Goal: Task Accomplishment & Management: Manage account settings

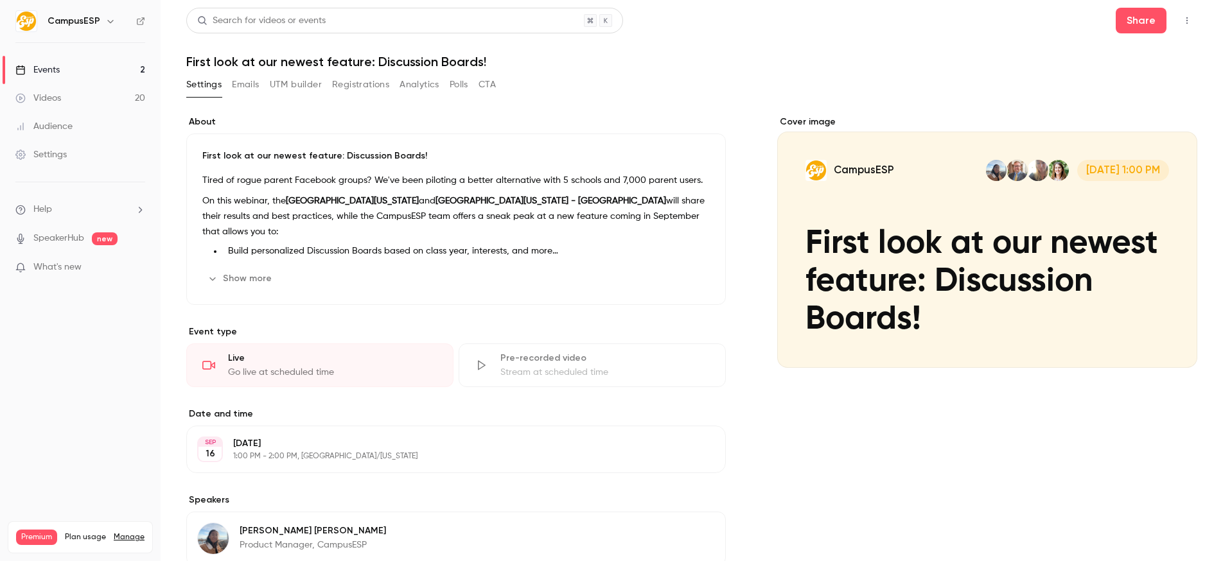
click at [301, 88] on button "UTM builder" at bounding box center [296, 84] width 52 height 21
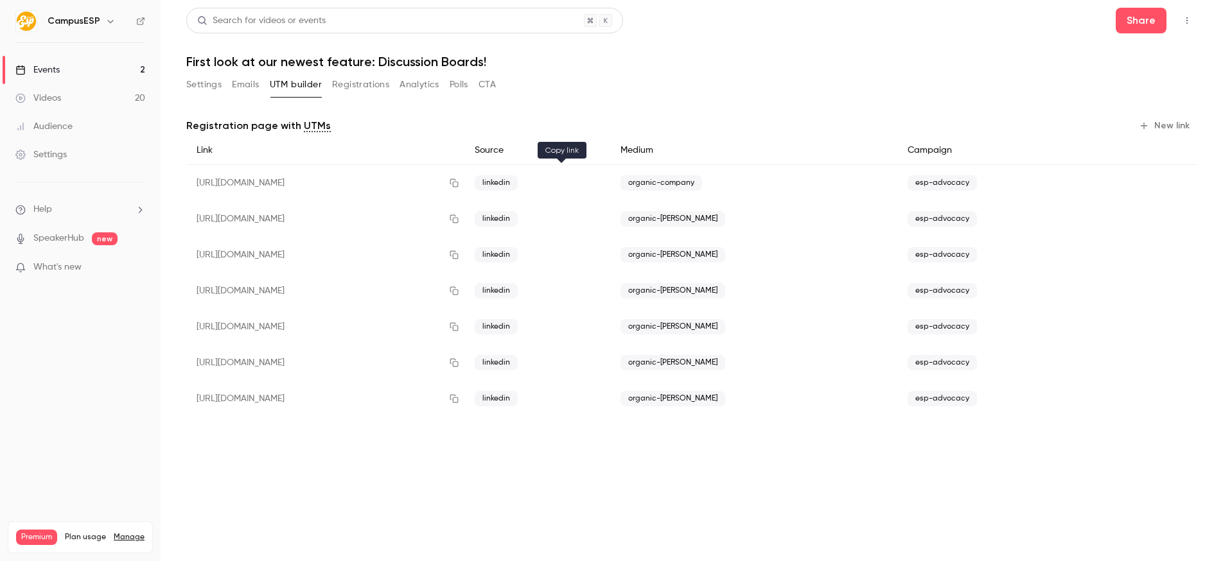
click at [459, 184] on icon "button" at bounding box center [454, 183] width 10 height 9
click at [1148, 28] on button "Share" at bounding box center [1141, 21] width 51 height 26
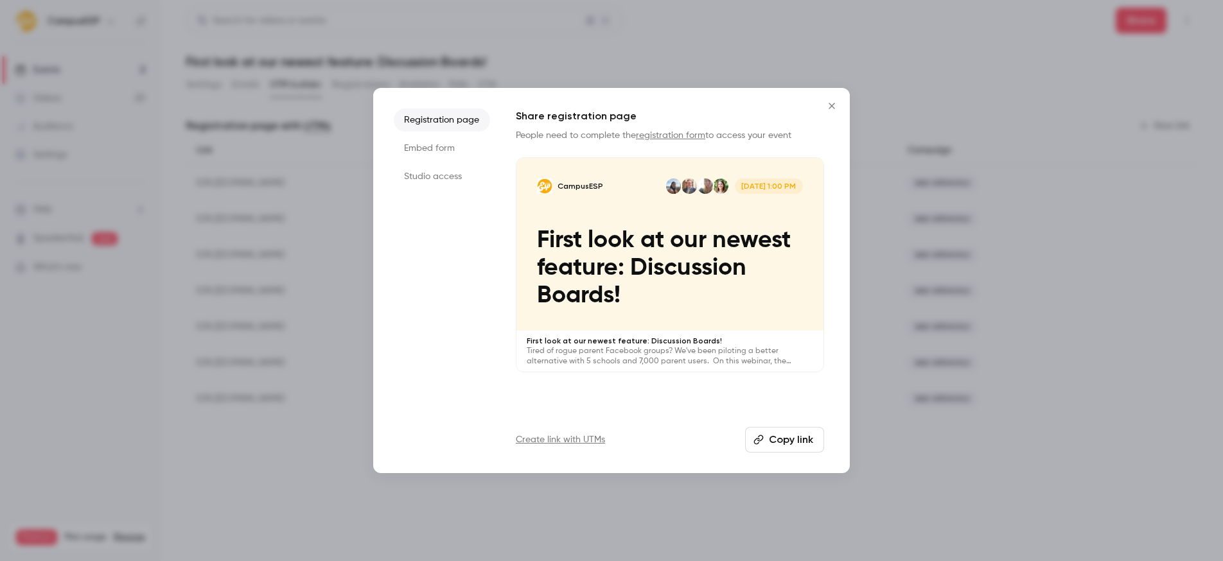
click at [677, 135] on link "registration form" at bounding box center [670, 135] width 69 height 9
click at [830, 101] on icon "Close" at bounding box center [831, 106] width 15 height 10
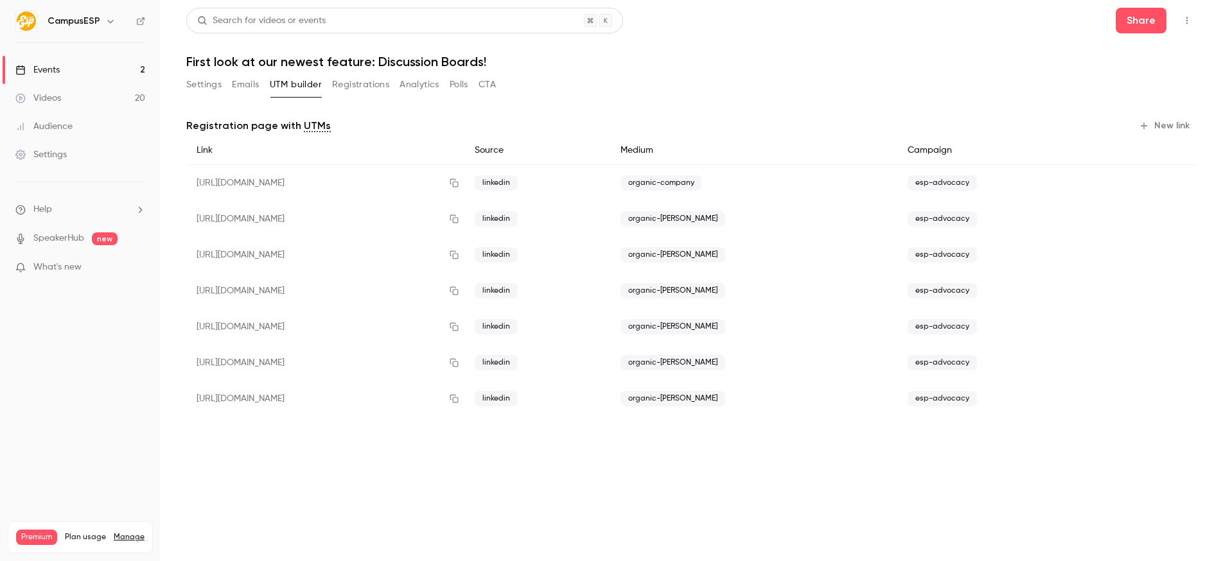
click at [198, 85] on button "Settings" at bounding box center [203, 84] width 35 height 21
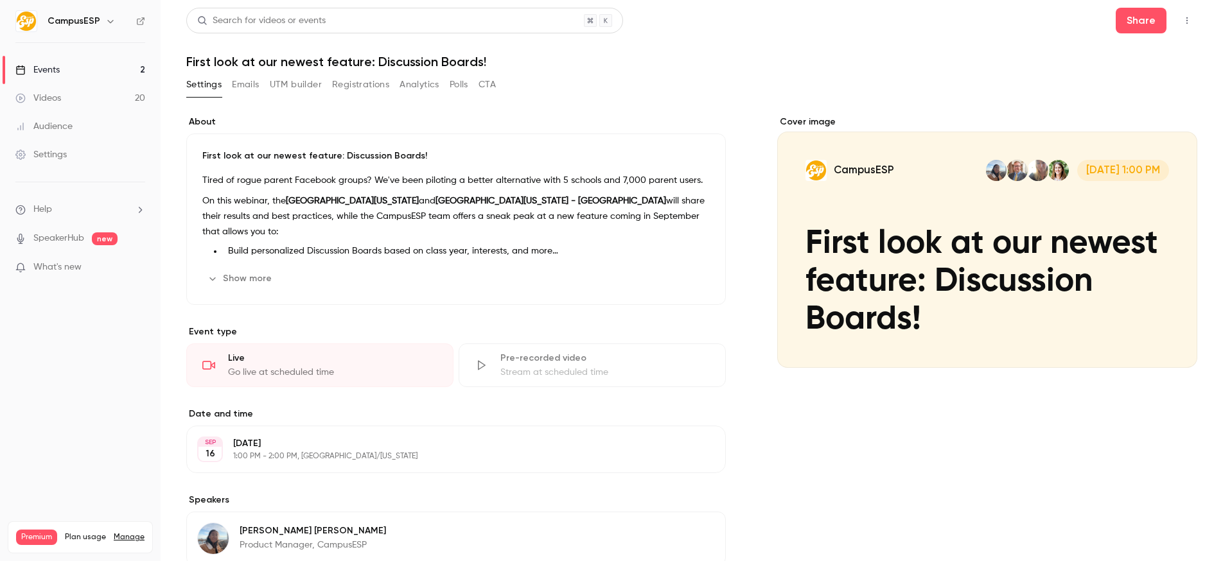
click at [362, 89] on button "Registrations" at bounding box center [360, 84] width 57 height 21
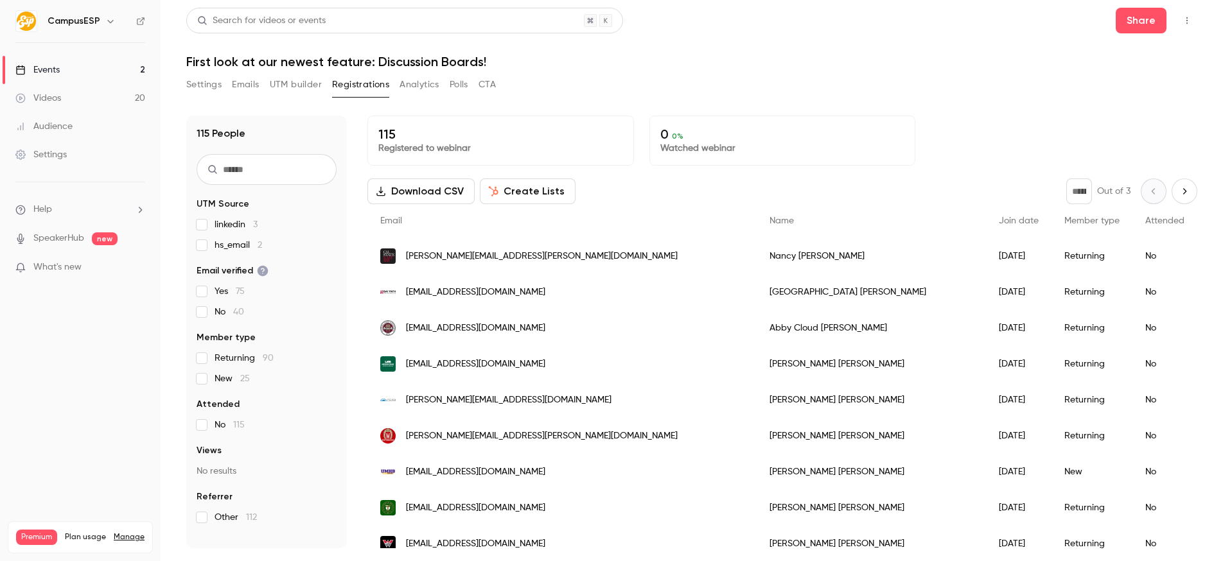
click at [223, 225] on span "linkedin 3" at bounding box center [235, 224] width 43 height 13
click at [290, 83] on button "UTM builder" at bounding box center [296, 84] width 52 height 21
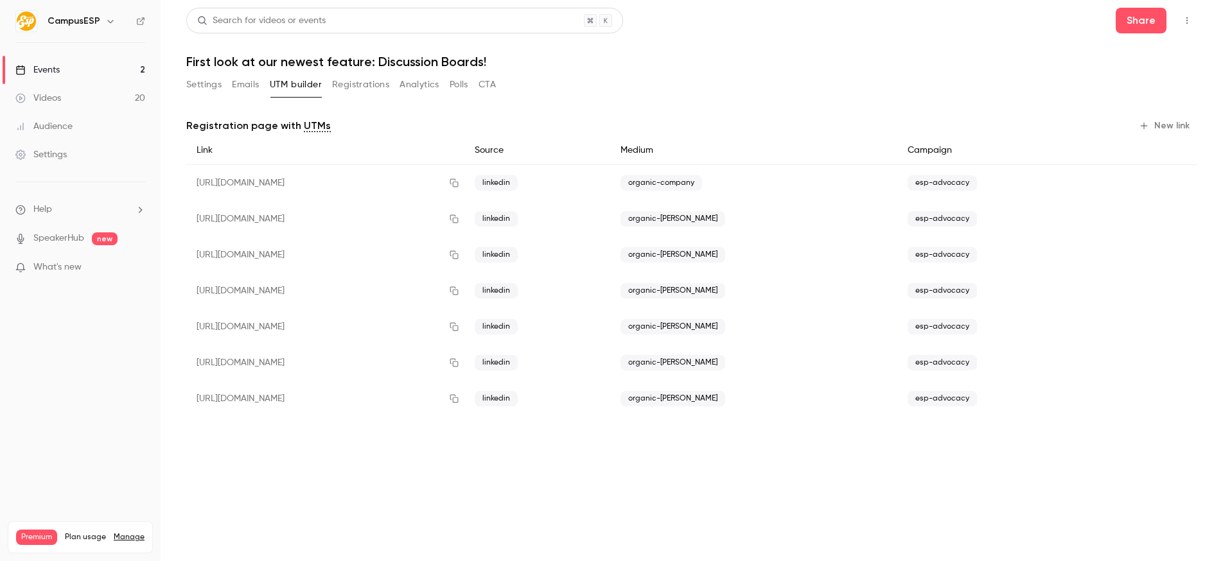
click at [202, 87] on button "Settings" at bounding box center [203, 84] width 35 height 21
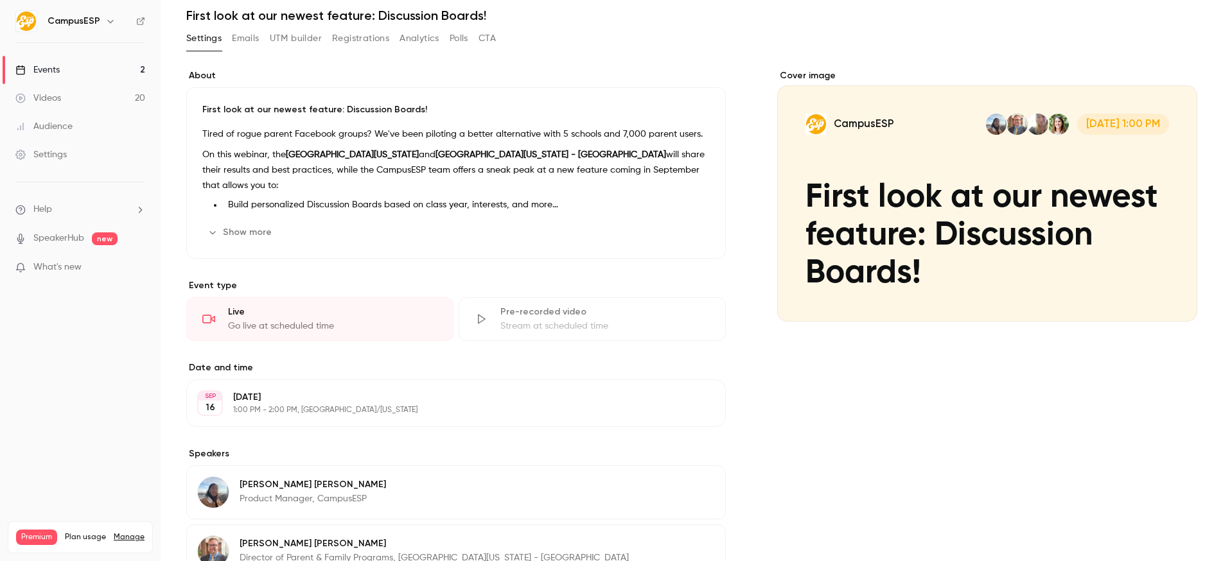
scroll to position [19, 0]
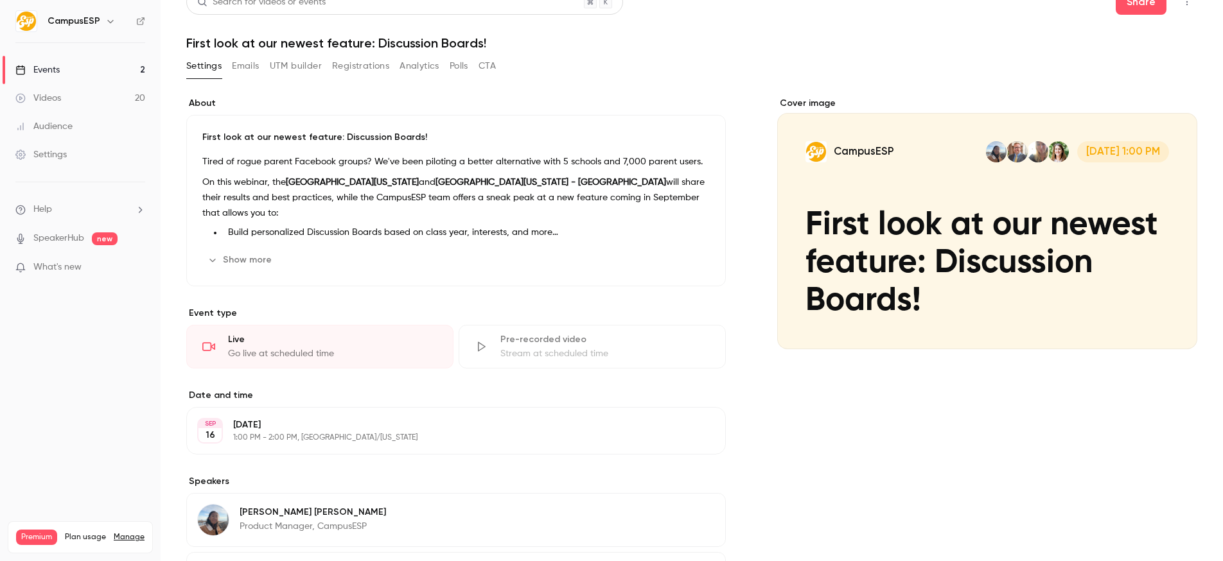
click at [254, 254] on button "Show more" at bounding box center [240, 260] width 77 height 21
